Goal: Check status: Check status

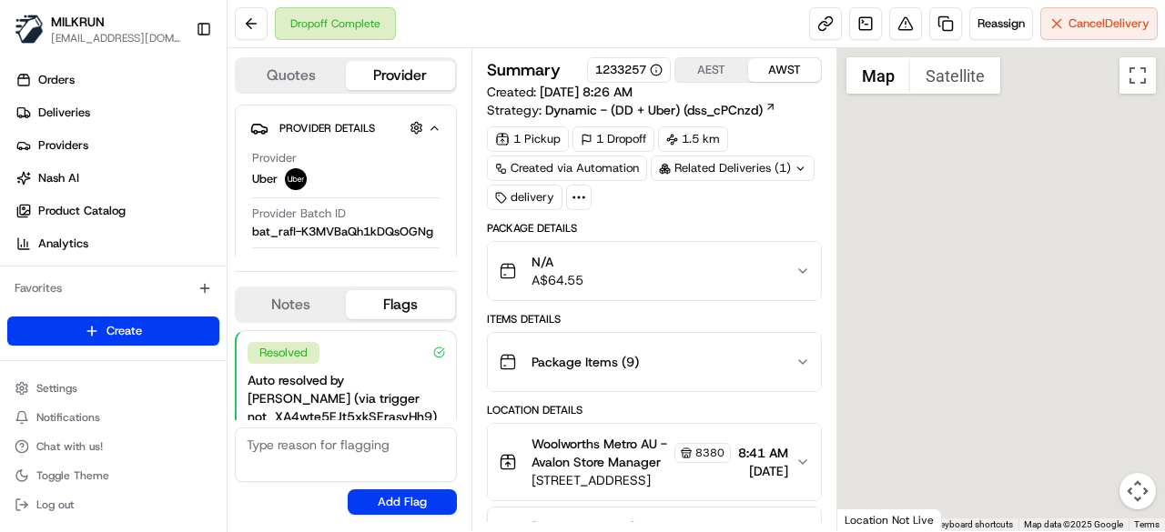
scroll to position [146, 0]
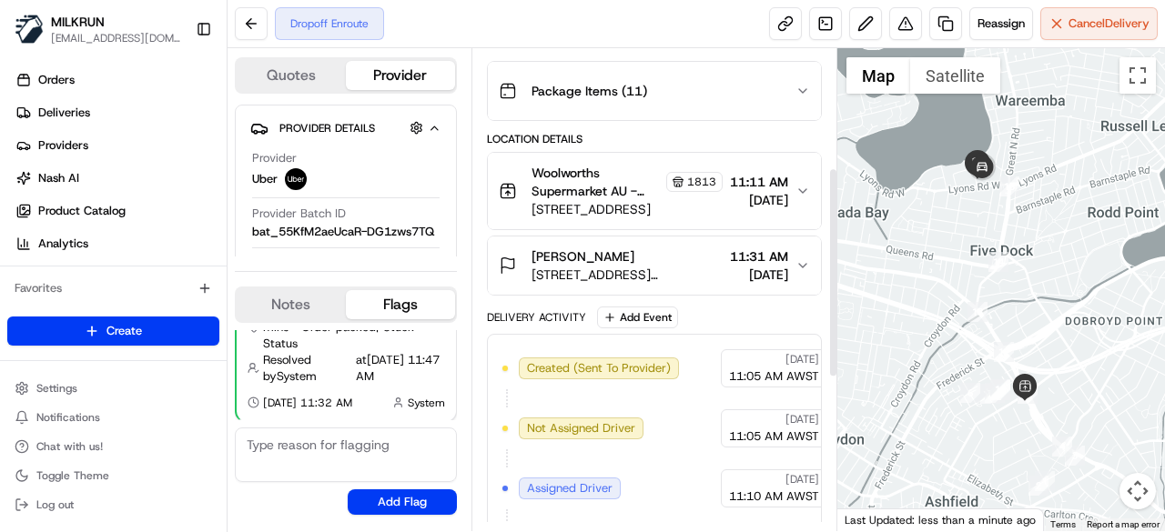
scroll to position [273, 0]
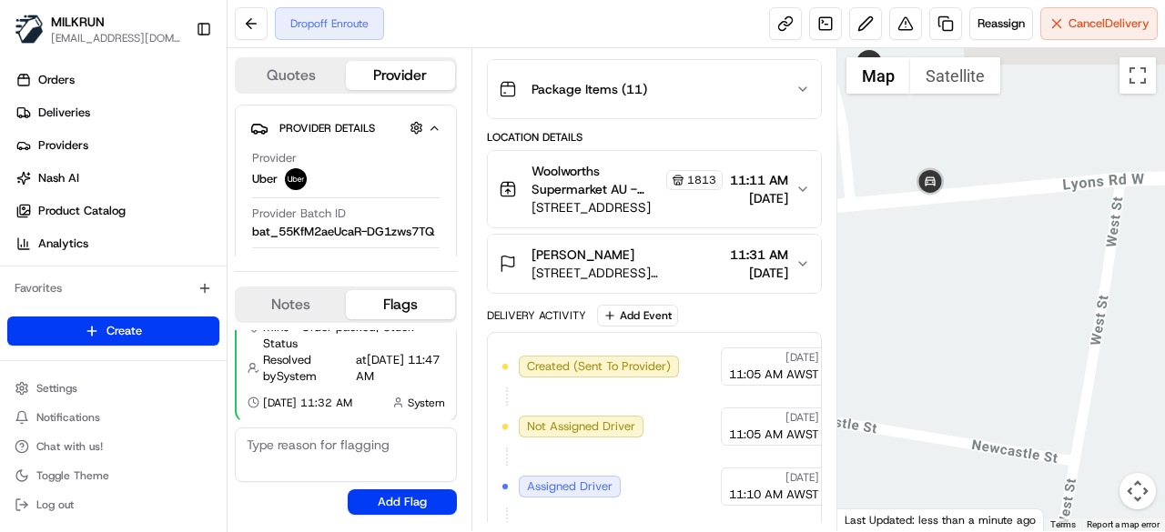
click at [931, 210] on div at bounding box center [1001, 289] width 328 height 483
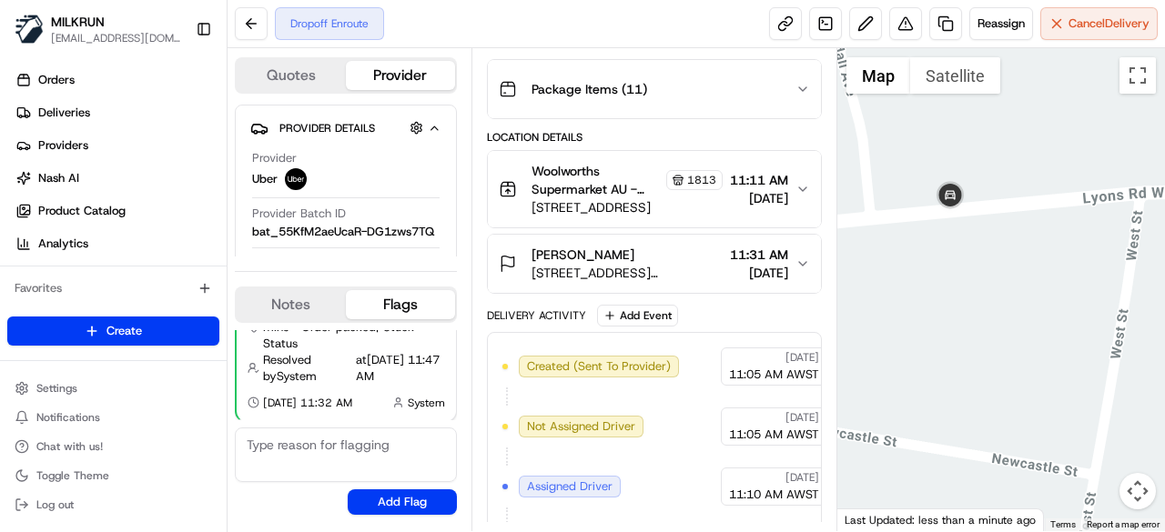
drag, startPoint x: 906, startPoint y: 201, endPoint x: 928, endPoint y: 215, distance: 25.8
click at [928, 215] on div at bounding box center [1001, 289] width 328 height 483
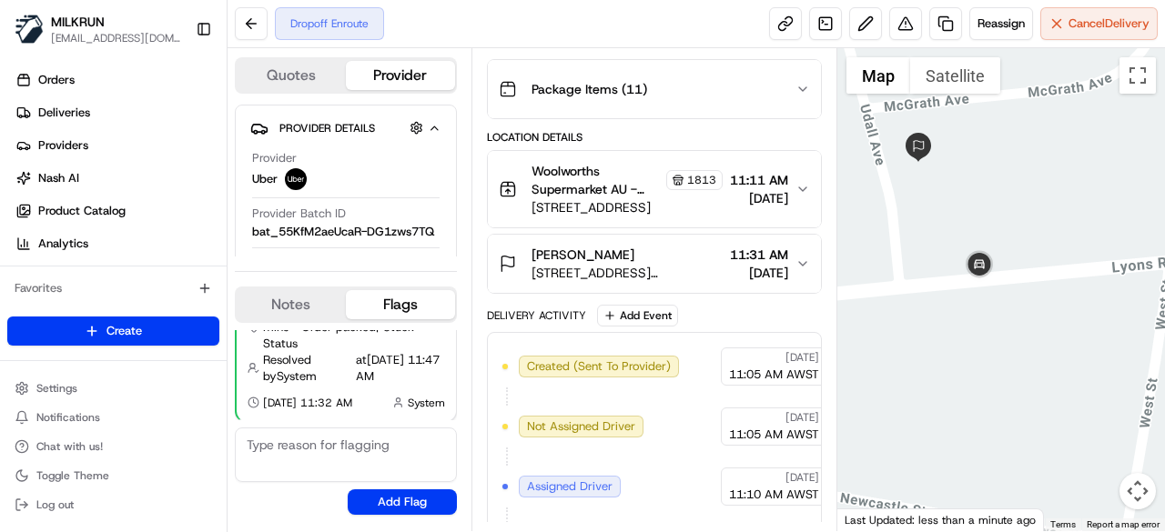
drag, startPoint x: 914, startPoint y: 212, endPoint x: 948, endPoint y: 302, distance: 96.5
click at [948, 302] on div at bounding box center [1001, 289] width 328 height 483
